Goal: Transaction & Acquisition: Register for event/course

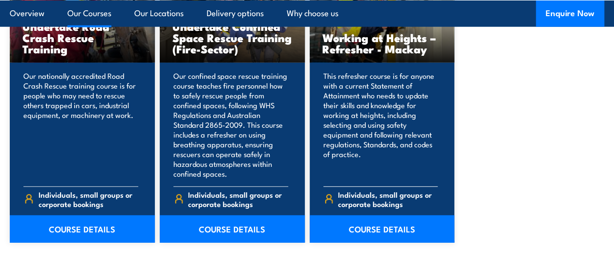
scroll to position [1304, 0]
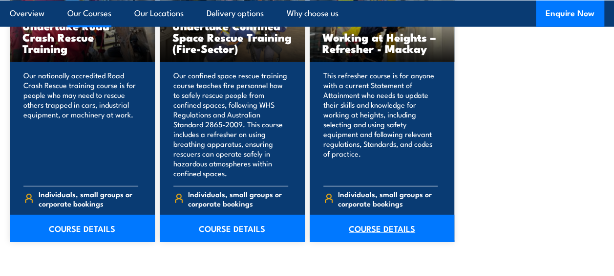
click at [392, 232] on link "COURSE DETAILS" at bounding box center [382, 228] width 145 height 27
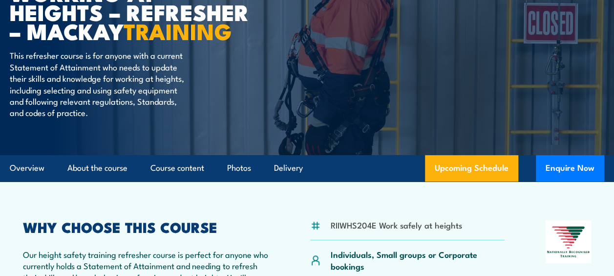
scroll to position [144, 0]
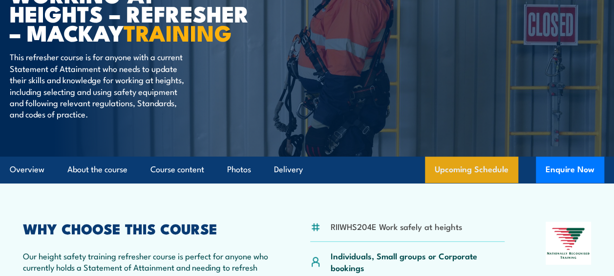
click at [514, 177] on link "Upcoming Schedule" at bounding box center [471, 169] width 93 height 26
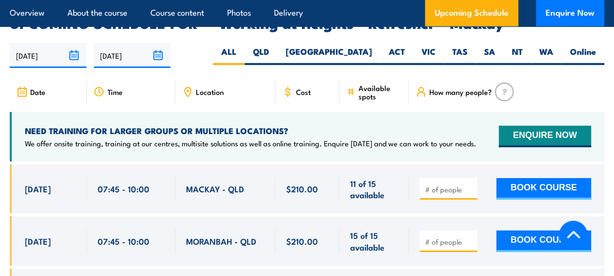
scroll to position [1471, 0]
click at [457, 184] on input "number" at bounding box center [449, 189] width 49 height 10
type input "1"
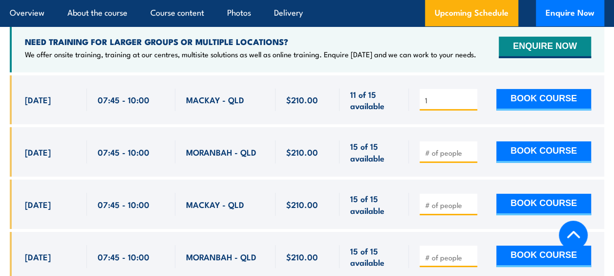
scroll to position [1561, 0]
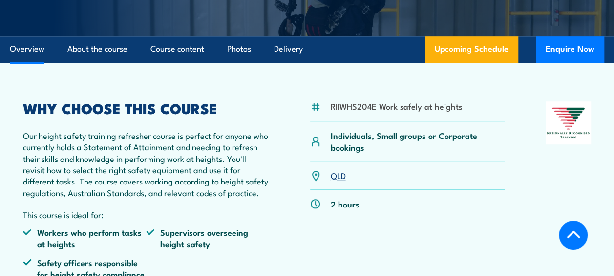
scroll to position [271, 0]
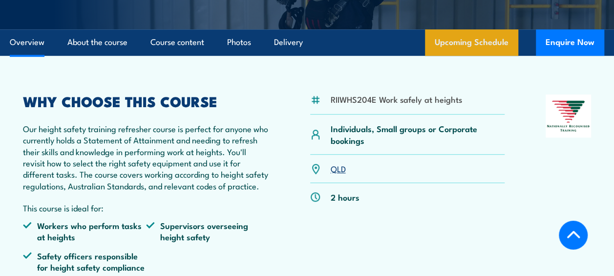
click at [488, 44] on link "Upcoming Schedule" at bounding box center [471, 42] width 93 height 26
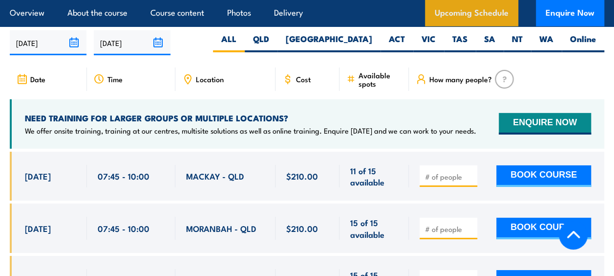
click at [488, 44] on label "SA" at bounding box center [490, 42] width 28 height 19
click at [496, 40] on input "SA" at bounding box center [499, 36] width 6 height 6
radio input "true"
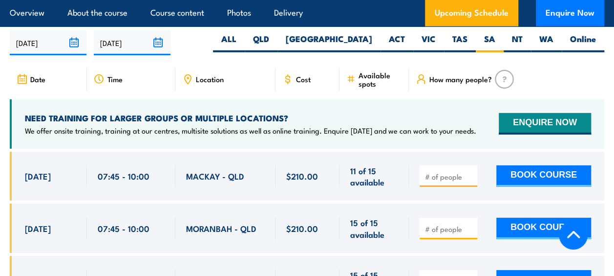
click at [460, 165] on div at bounding box center [449, 176] width 58 height 22
click at [454, 174] on input "number" at bounding box center [449, 177] width 49 height 10
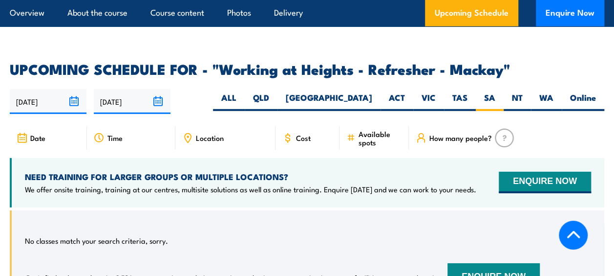
scroll to position [1426, 0]
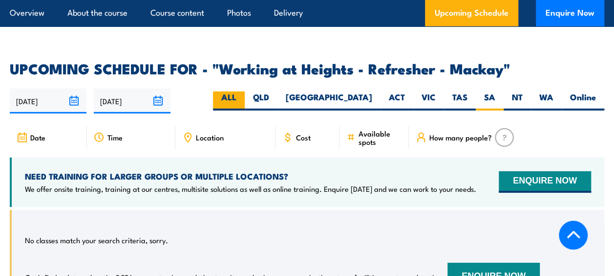
click at [245, 91] on label "ALL" at bounding box center [229, 100] width 32 height 19
click at [243, 91] on input "ALL" at bounding box center [240, 94] width 6 height 6
radio input "true"
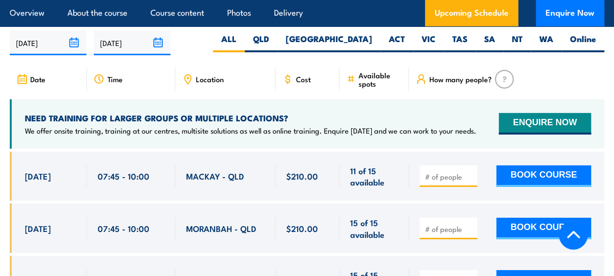
click at [443, 173] on input "number" at bounding box center [449, 177] width 49 height 10
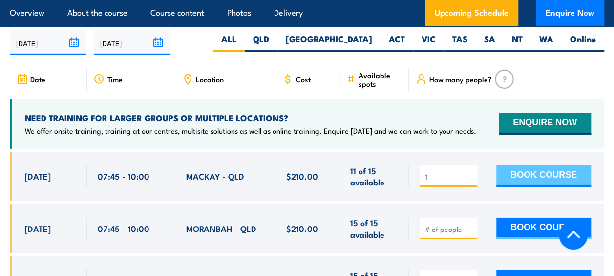
type input "1"
click at [557, 168] on button "BOOK COURSE" at bounding box center [544, 176] width 95 height 22
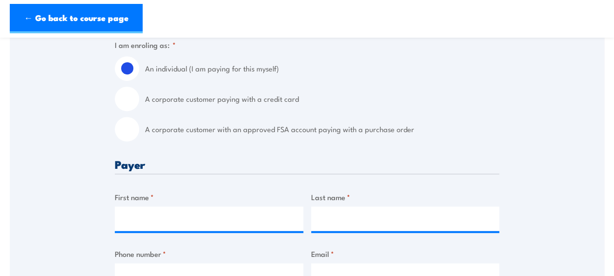
scroll to position [262, 0]
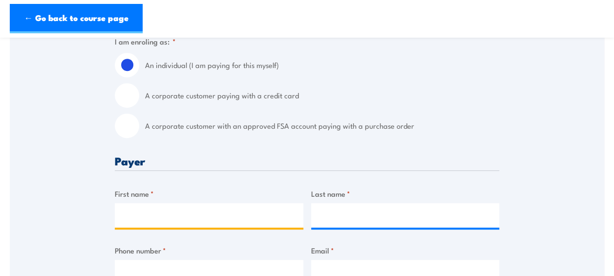
click at [221, 227] on input "First name *" at bounding box center [209, 215] width 189 height 24
type input "Arc Cave"
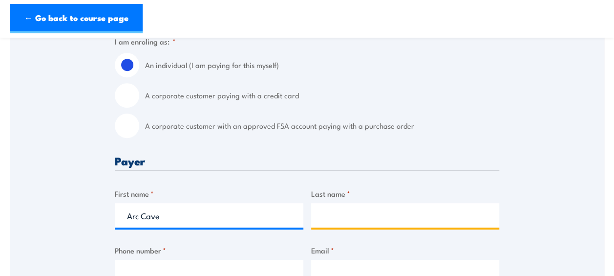
type input "Geray"
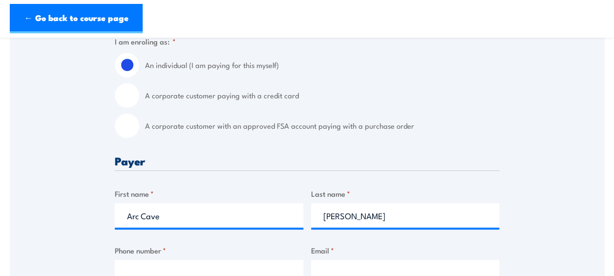
type input "0413291900"
type input "arcgeray@gmail.com"
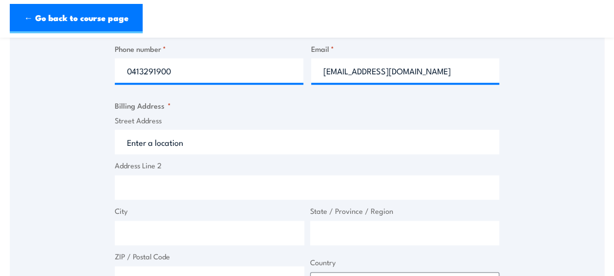
scroll to position [464, 0]
click at [291, 145] on input "Street Address" at bounding box center [307, 141] width 385 height 24
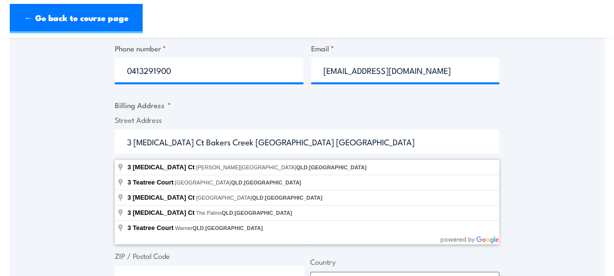
click at [241, 148] on input "3 tea tree Ct Bakers Creek QLD Australia" at bounding box center [307, 141] width 385 height 24
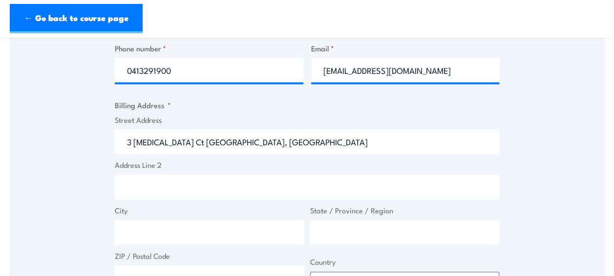
click at [557, 158] on div "Speak to a specialist CALL 1300 885 530 CALL 1300 885 530 " * " indicates requi…" at bounding box center [307, 154] width 595 height 911
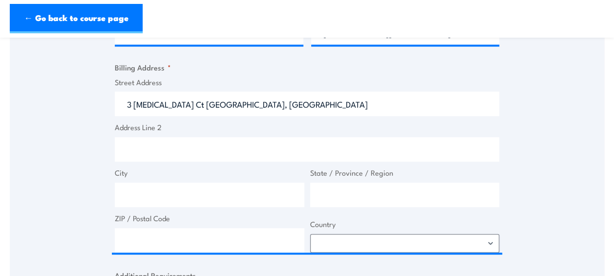
scroll to position [504, 0]
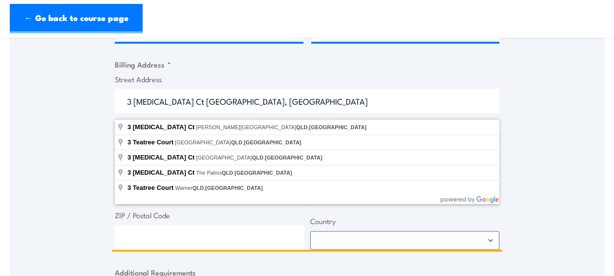
click at [337, 105] on input "3 tea tree Ct Bakers Creek QLD, Australia" at bounding box center [307, 100] width 385 height 24
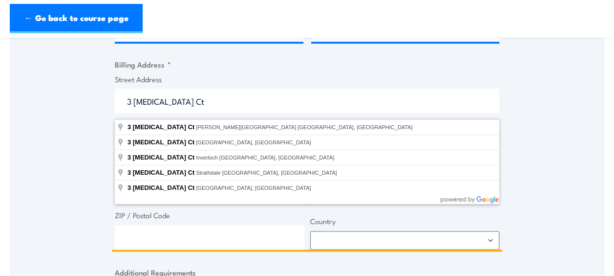
type input "3 tea tree Ct"
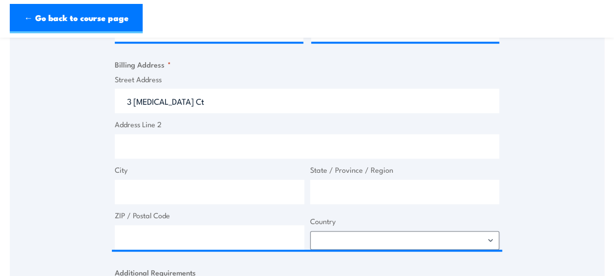
click at [598, 119] on div "Speak to a specialist CALL 1300 885 530 CALL 1300 885 530 " * " indicates requi…" at bounding box center [307, 113] width 595 height 911
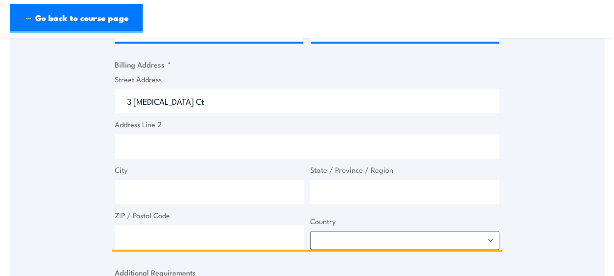
click at [366, 158] on input "Address Line 2" at bounding box center [307, 146] width 385 height 24
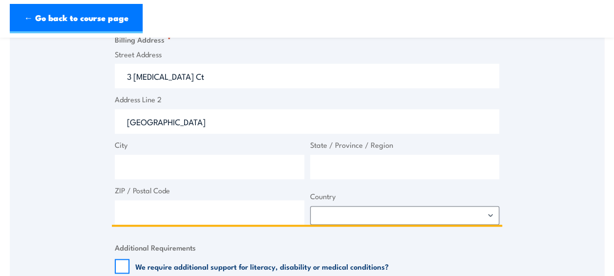
scroll to position [531, 0]
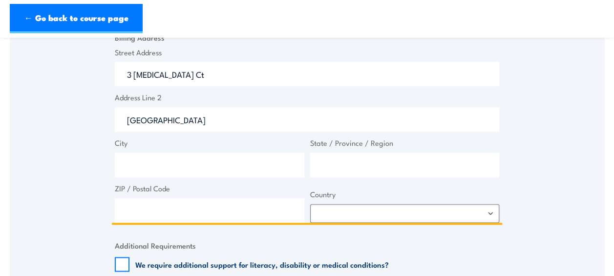
type input "Bakers Creek"
click at [352, 177] on input "State / Province / Region" at bounding box center [405, 165] width 190 height 24
type input "Queensland"
click at [272, 215] on input "ZIP / Postal Code" at bounding box center [210, 210] width 190 height 24
type input "4740"
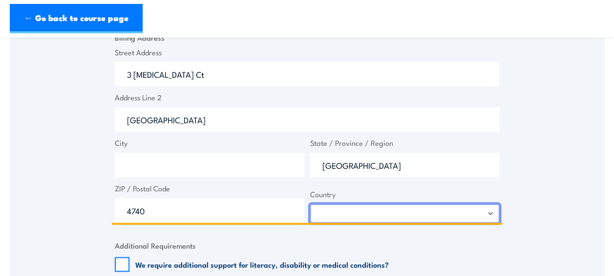
click at [364, 222] on select "Afghanistan Albania Algeria American Samoa Andorra Angola Anguilla Antarctica A…" at bounding box center [405, 213] width 190 height 19
select select "Australia"
click at [310, 209] on select "Afghanistan Albania Algeria American Samoa Andorra Angola Anguilla Antarctica A…" at bounding box center [405, 213] width 190 height 19
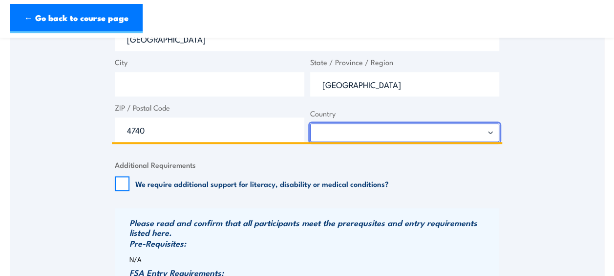
scroll to position [614, 0]
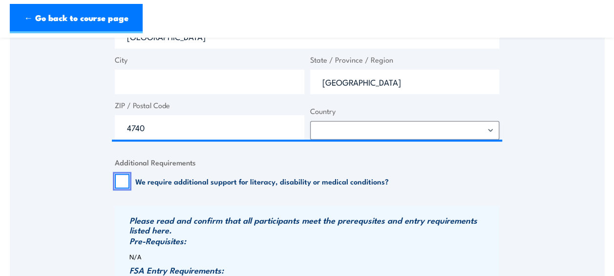
click at [125, 184] on input "We require additional support for literacy, disability or medical conditions?" at bounding box center [122, 181] width 15 height 15
checkbox input "true"
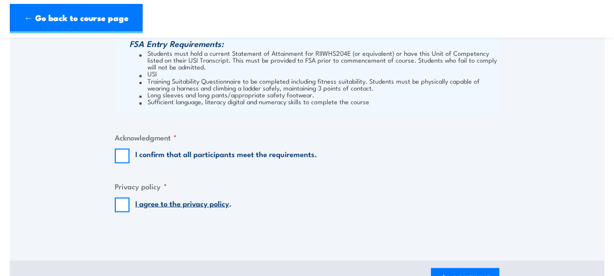
scroll to position [848, 0]
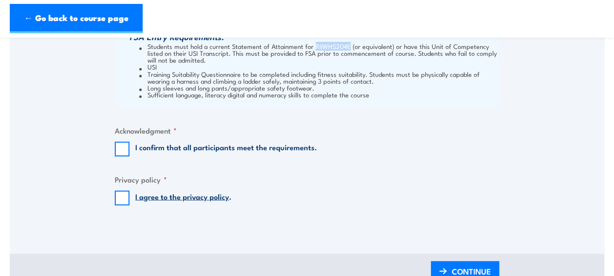
drag, startPoint x: 313, startPoint y: 50, endPoint x: 347, endPoint y: 53, distance: 33.9
click at [347, 53] on li "Students must hold a current Statement of Attainment for RIIWHS204E (or equival…" at bounding box center [318, 53] width 358 height 21
copy li "RIIWHS204E"
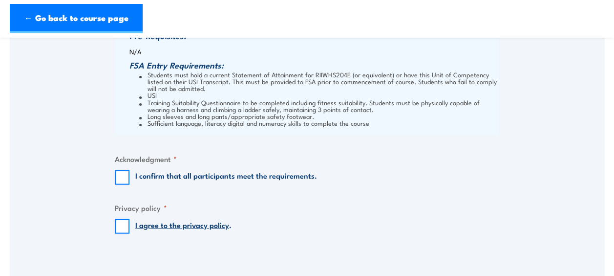
scroll to position [822, 0]
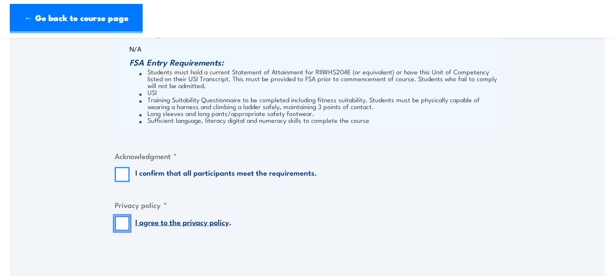
click at [123, 226] on input "I agree to the privacy policy ." at bounding box center [122, 223] width 15 height 15
checkbox input "true"
click at [125, 181] on input "I confirm that all participants meet the requirements." at bounding box center [122, 174] width 15 height 15
checkbox input "true"
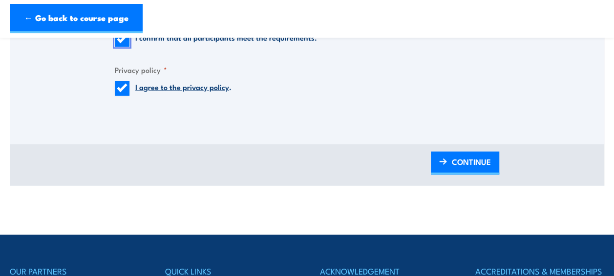
scroll to position [943, 0]
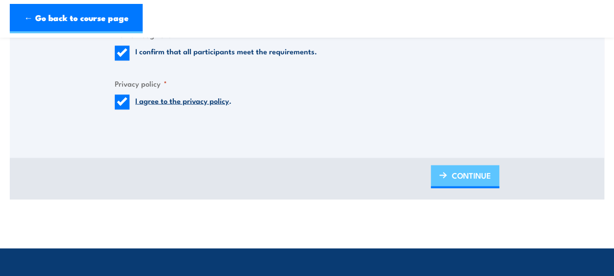
click at [489, 177] on span "CONTINUE" at bounding box center [471, 175] width 39 height 26
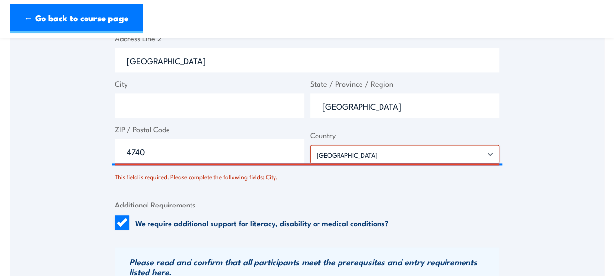
scroll to position [628, 0]
click at [149, 118] on input "City" at bounding box center [210, 106] width 190 height 24
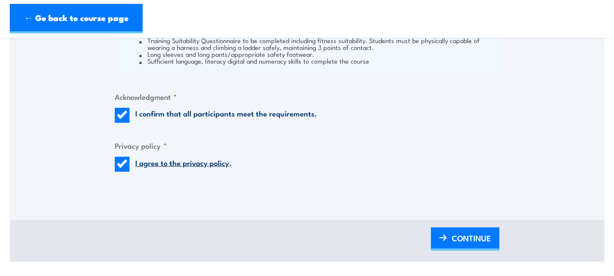
scroll to position [942, 0]
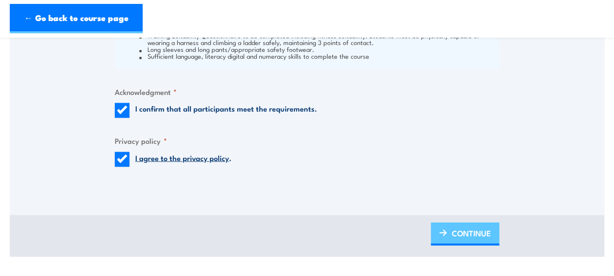
type input "mackay"
click at [490, 245] on link "CONTINUE" at bounding box center [465, 233] width 68 height 23
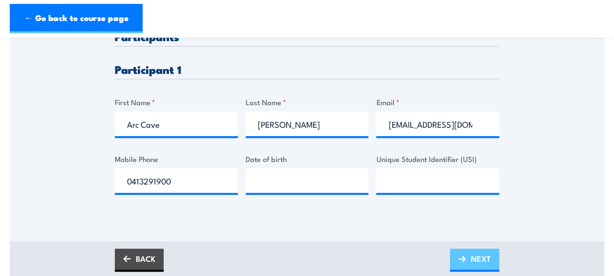
scroll to position [266, 0]
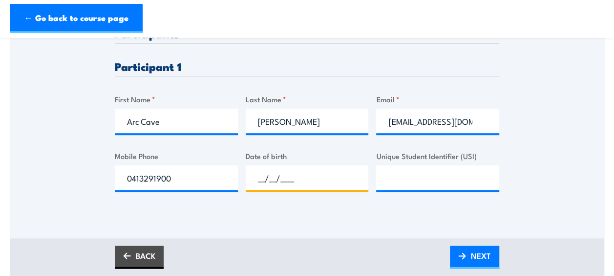
click at [285, 177] on input "__/__/____" at bounding box center [307, 177] width 123 height 24
type input "08/08/2007"
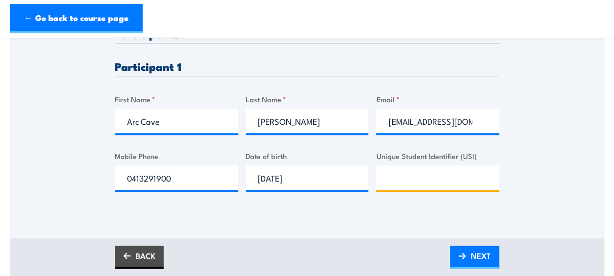
click at [461, 179] on input "Unique Student Identifier (USI)" at bounding box center [437, 177] width 123 height 24
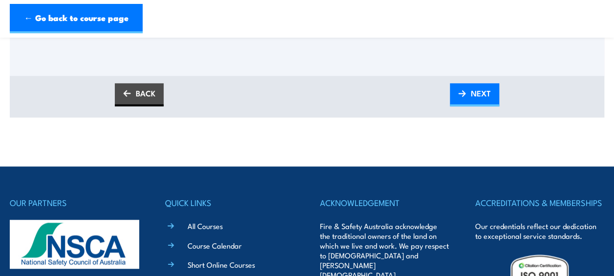
scroll to position [430, 0]
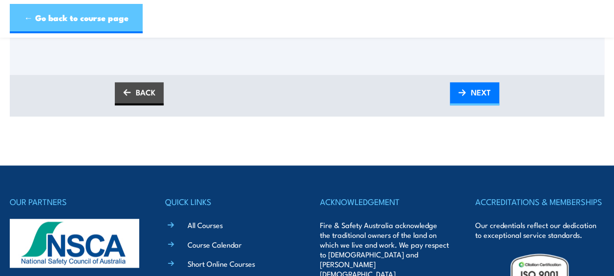
click at [67, 27] on link "← Go back to course page" at bounding box center [76, 18] width 133 height 29
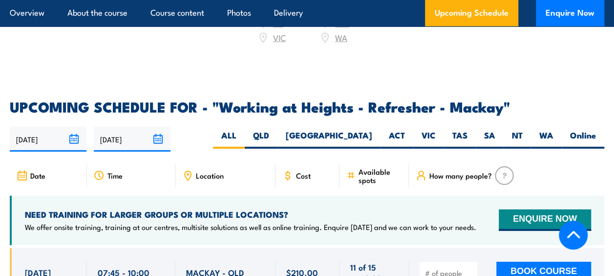
scroll to position [1386, 0]
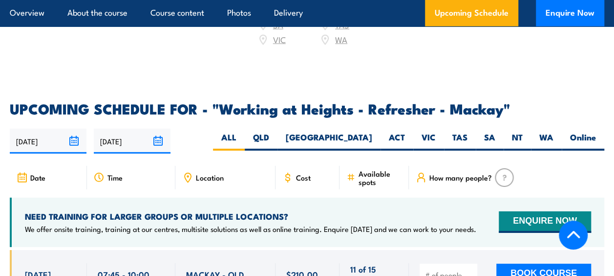
click at [242, 200] on div "NEED TRAINING FOR LARGER GROUPS OR MULTIPLE LOCATIONS? We offer onsite training…" at bounding box center [307, 221] width 595 height 49
click at [316, 269] on span "$210.00" at bounding box center [302, 273] width 32 height 11
click at [309, 202] on div "NEED TRAINING FOR LARGER GROUPS OR MULTIPLE LOCATIONS? We offer onsite training…" at bounding box center [307, 221] width 595 height 49
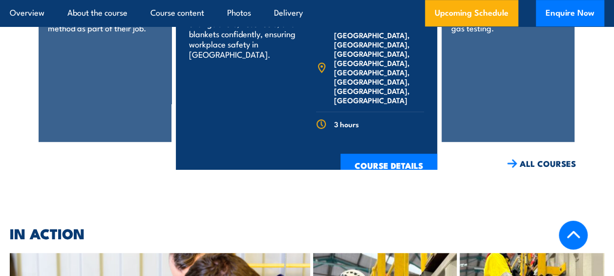
scroll to position [2110, 0]
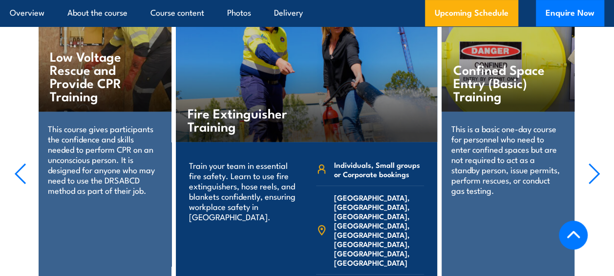
scroll to position [1947, 0]
click at [515, 104] on div "Confined Space Entry (Basic) Training" at bounding box center [508, 65] width 133 height 93
click at [592, 175] on icon "button" at bounding box center [595, 174] width 12 height 22
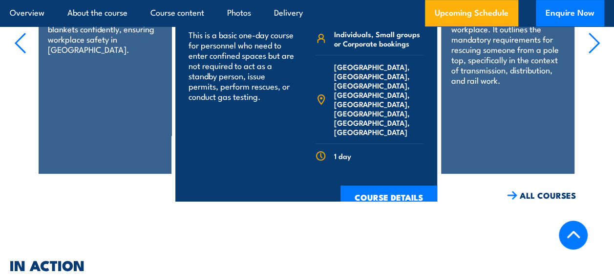
scroll to position [2079, 0]
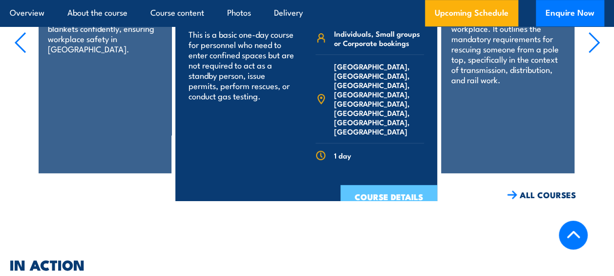
click at [372, 185] on link "COURSE DETAILS" at bounding box center [389, 197] width 97 height 25
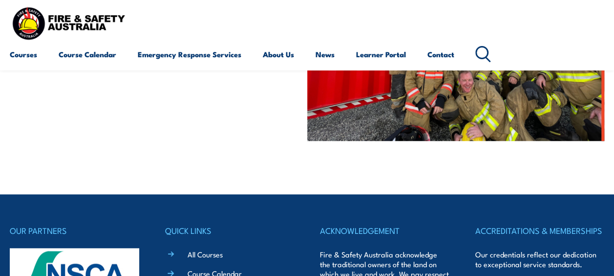
scroll to position [373, 0]
